Goal: Information Seeking & Learning: Check status

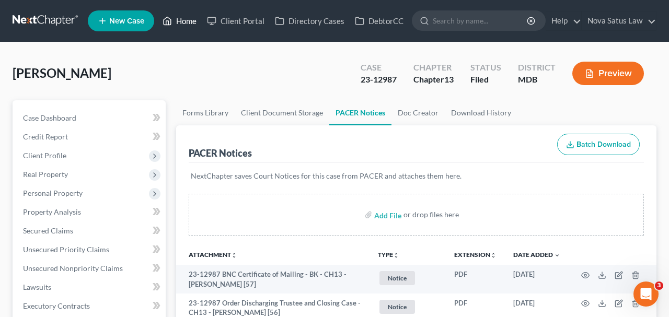
click at [182, 24] on link "Home" at bounding box center [179, 20] width 44 height 19
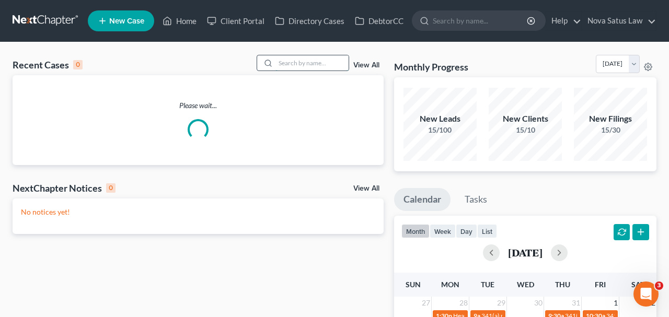
click at [306, 64] on input "search" at bounding box center [311, 62] width 73 height 15
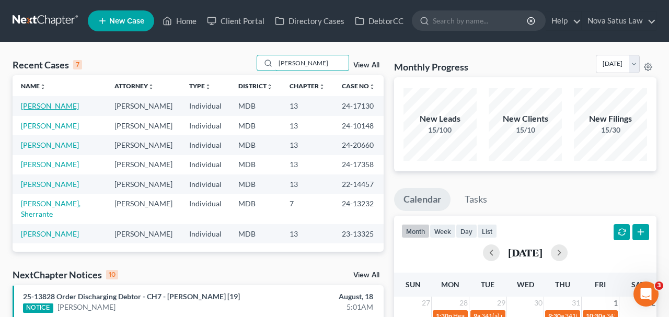
type input "[PERSON_NAME]"
click at [51, 105] on link "[PERSON_NAME]" at bounding box center [50, 105] width 58 height 9
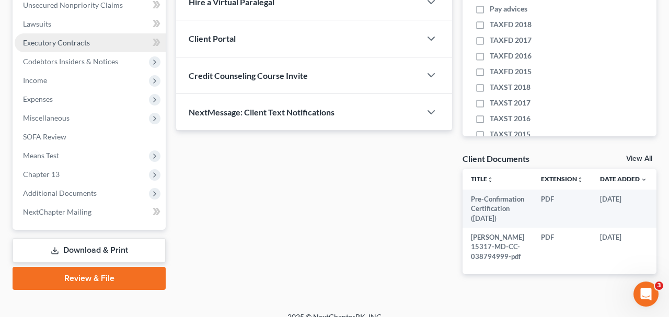
scroll to position [272, 0]
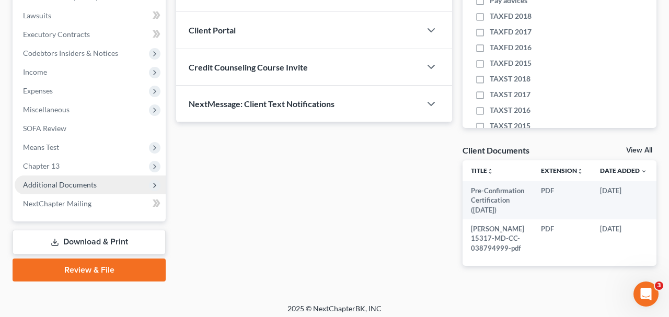
click at [96, 180] on span "Additional Documents" at bounding box center [90, 185] width 151 height 19
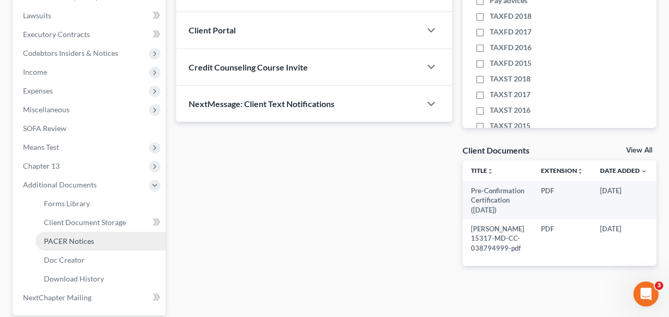
click at [100, 237] on link "PACER Notices" at bounding box center [101, 241] width 130 height 19
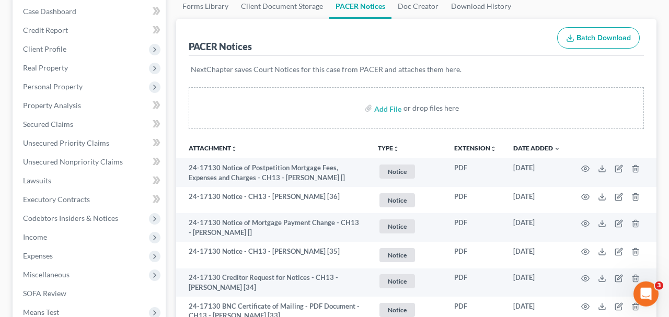
scroll to position [109, 0]
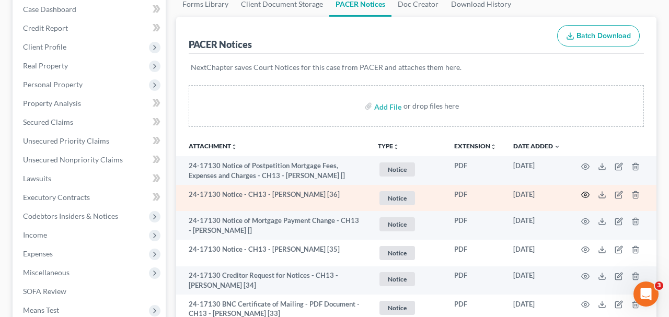
click at [584, 192] on icon "button" at bounding box center [585, 195] width 8 height 8
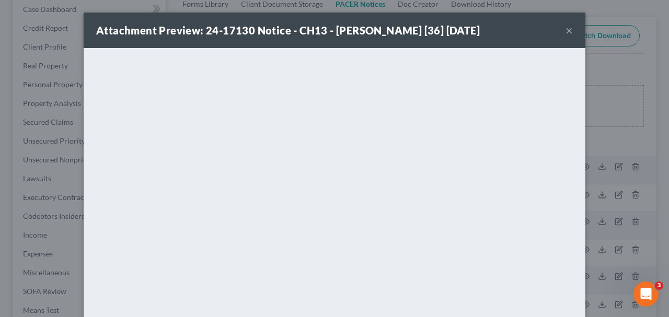
click at [567, 33] on button "×" at bounding box center [569, 30] width 7 height 13
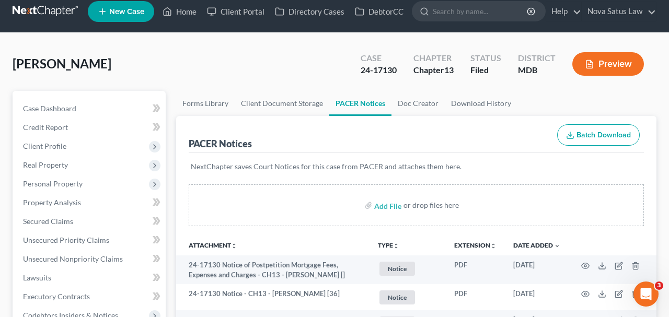
scroll to position [0, 0]
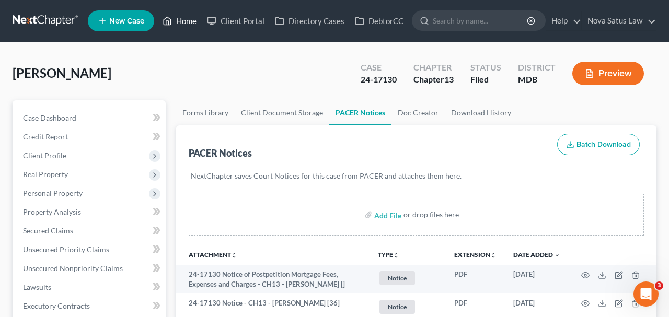
click at [183, 24] on link "Home" at bounding box center [179, 20] width 44 height 19
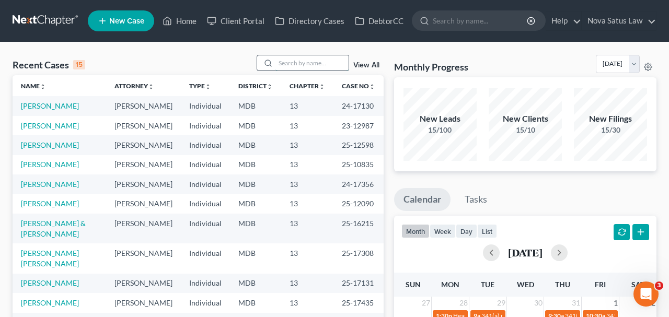
click at [275, 58] on input "search" at bounding box center [311, 62] width 73 height 15
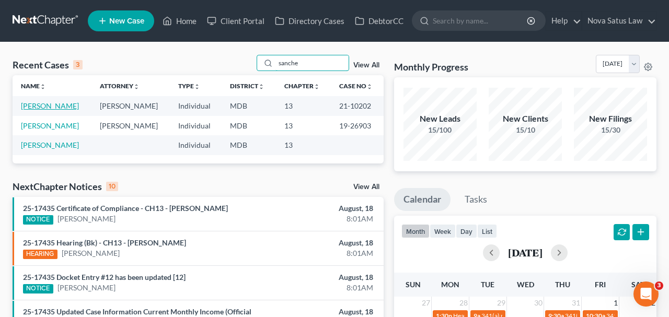
type input "sanche"
click at [53, 106] on link "[PERSON_NAME]" at bounding box center [50, 105] width 58 height 9
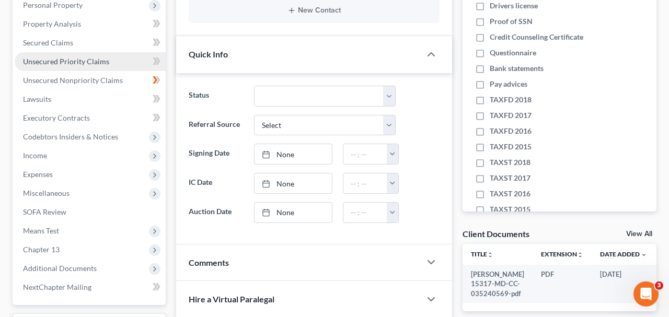
scroll to position [217, 0]
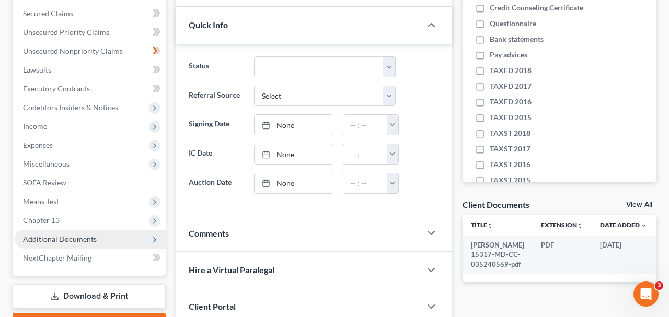
click at [99, 236] on span "Additional Documents" at bounding box center [90, 239] width 151 height 19
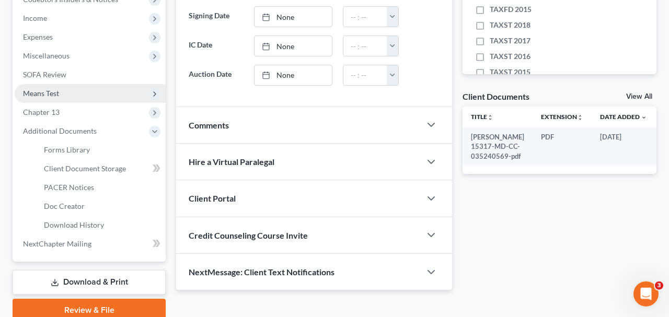
scroll to position [326, 0]
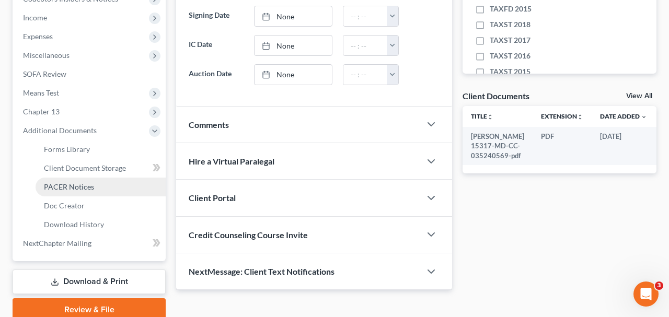
click at [95, 187] on link "PACER Notices" at bounding box center [101, 187] width 130 height 19
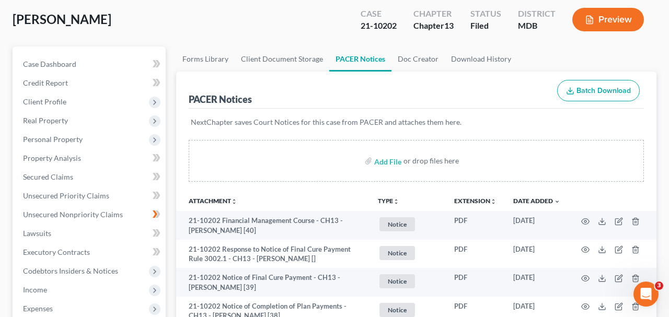
scroll to position [54, 0]
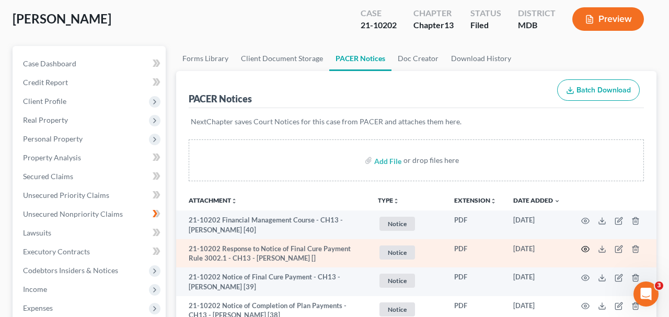
click at [583, 248] on icon "button" at bounding box center [585, 249] width 8 height 8
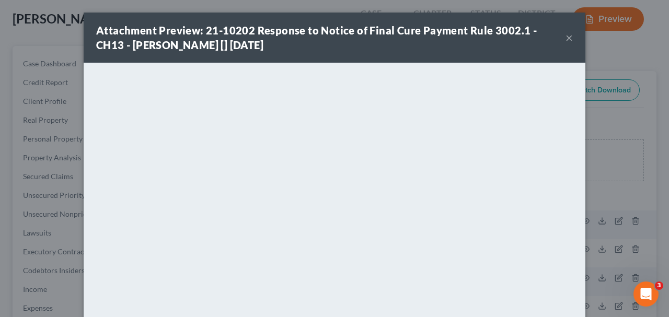
click at [568, 44] on button "×" at bounding box center [569, 37] width 7 height 13
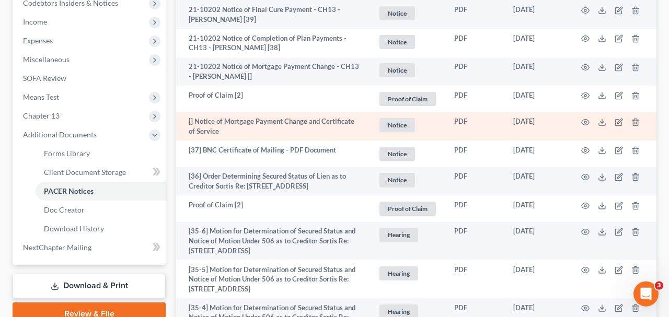
scroll to position [326, 0]
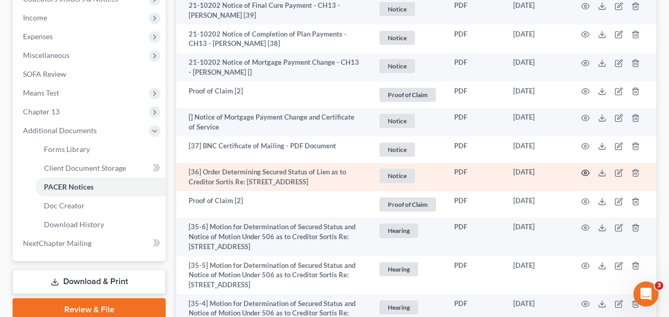
click at [583, 171] on icon "button" at bounding box center [585, 173] width 8 height 8
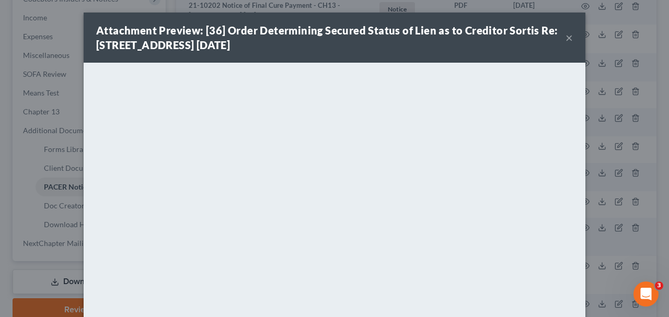
click at [567, 38] on button "×" at bounding box center [569, 37] width 7 height 13
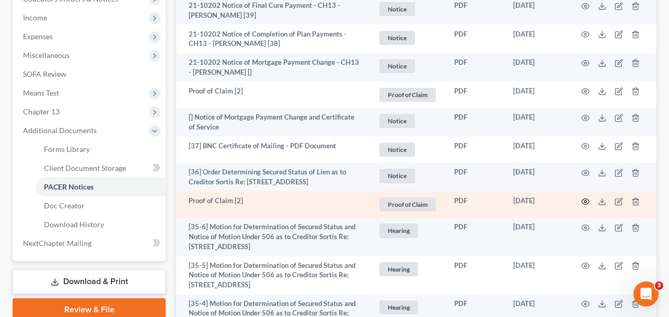
click at [584, 206] on icon "button" at bounding box center [585, 202] width 8 height 8
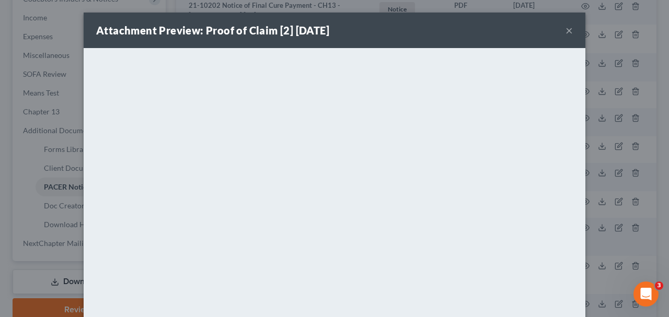
click at [570, 33] on button "×" at bounding box center [569, 30] width 7 height 13
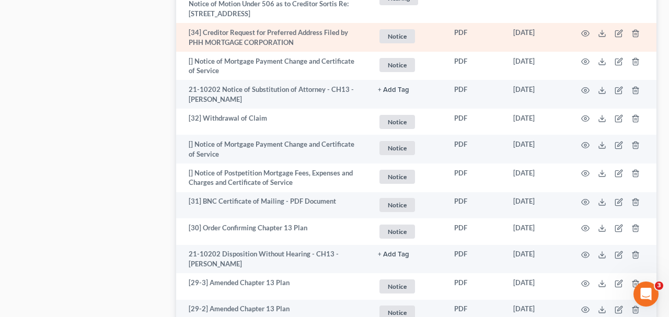
scroll to position [761, 0]
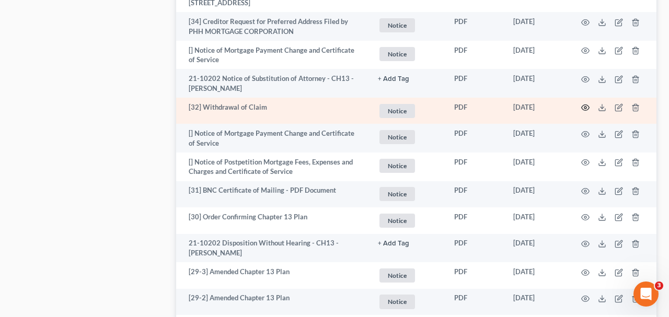
click at [584, 111] on icon "button" at bounding box center [586, 108] width 8 height 6
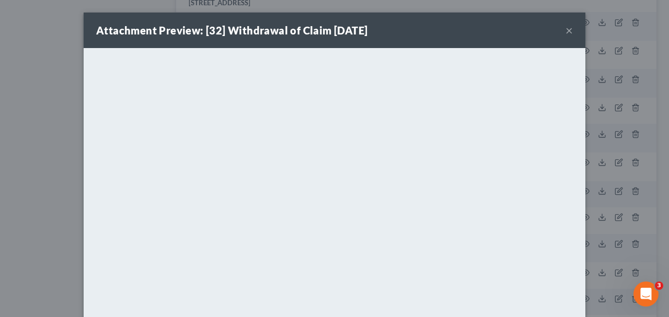
click at [570, 29] on button "×" at bounding box center [569, 30] width 7 height 13
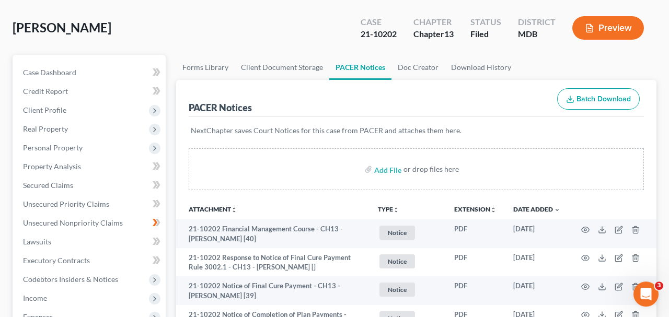
scroll to position [0, 0]
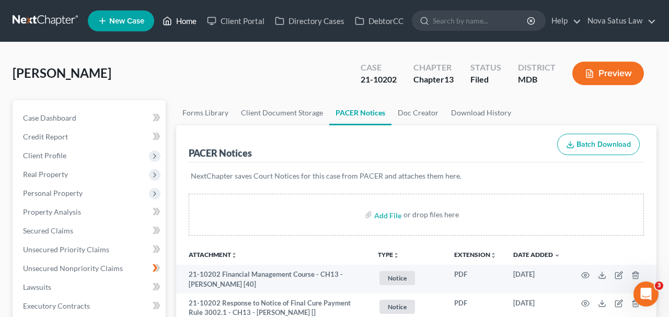
click at [183, 25] on link "Home" at bounding box center [179, 20] width 44 height 19
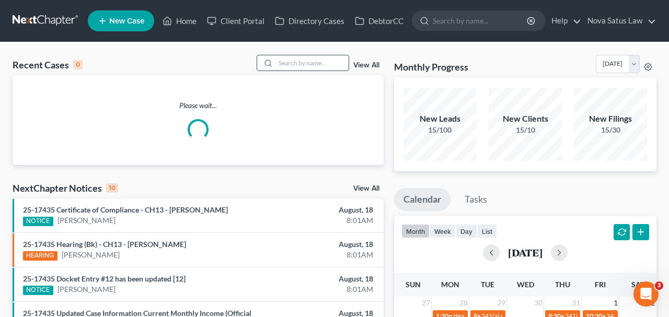
click at [318, 67] on input "search" at bounding box center [311, 62] width 73 height 15
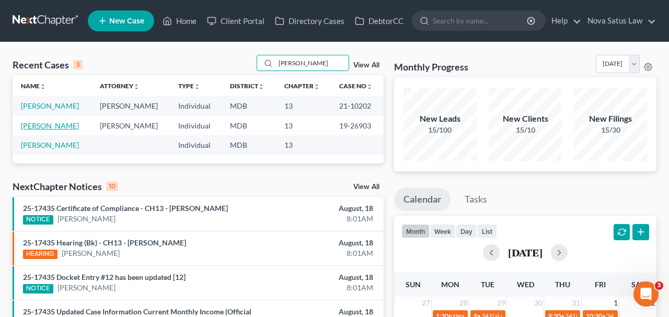
type input "[PERSON_NAME]"
click at [52, 126] on link "[PERSON_NAME]" at bounding box center [50, 125] width 58 height 9
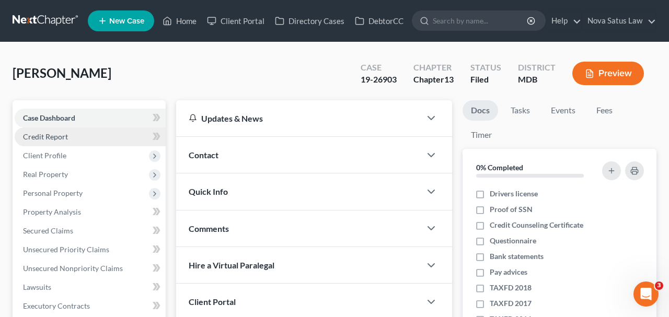
scroll to position [217, 0]
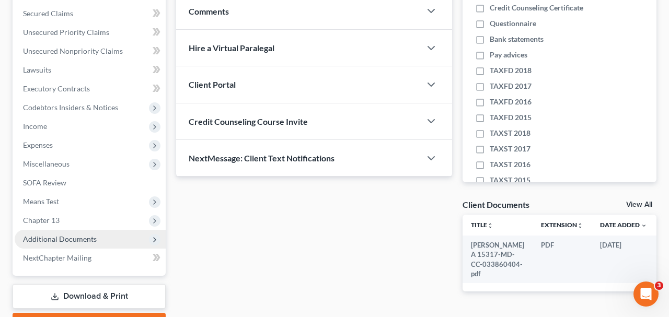
click at [91, 235] on span "Additional Documents" at bounding box center [60, 239] width 74 height 9
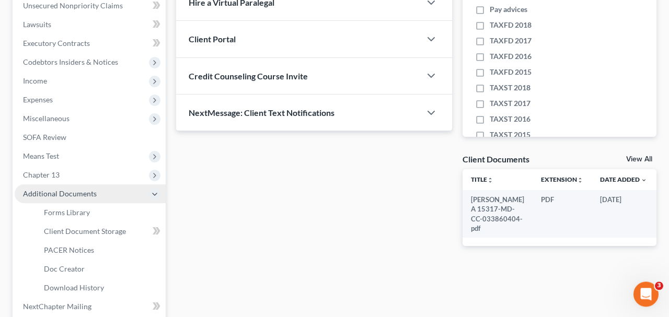
scroll to position [272, 0]
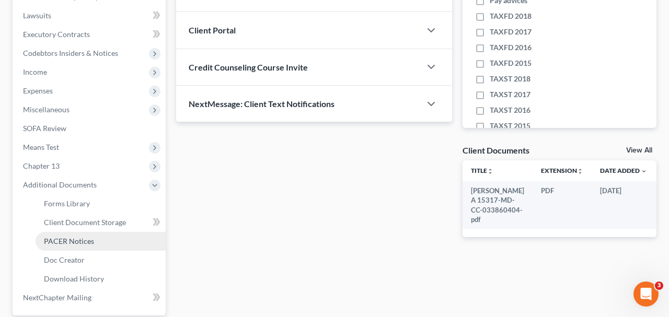
click at [88, 245] on span "PACER Notices" at bounding box center [69, 241] width 50 height 9
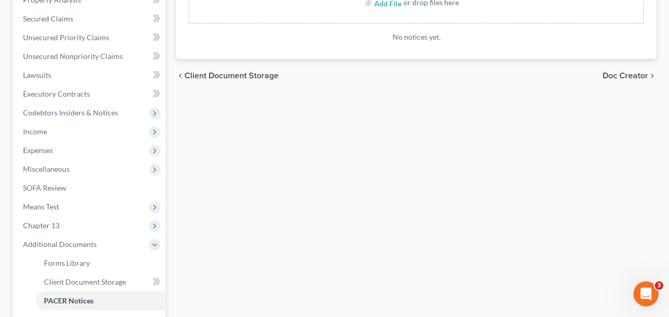
scroll to position [42, 0]
